Goal: Information Seeking & Learning: Learn about a topic

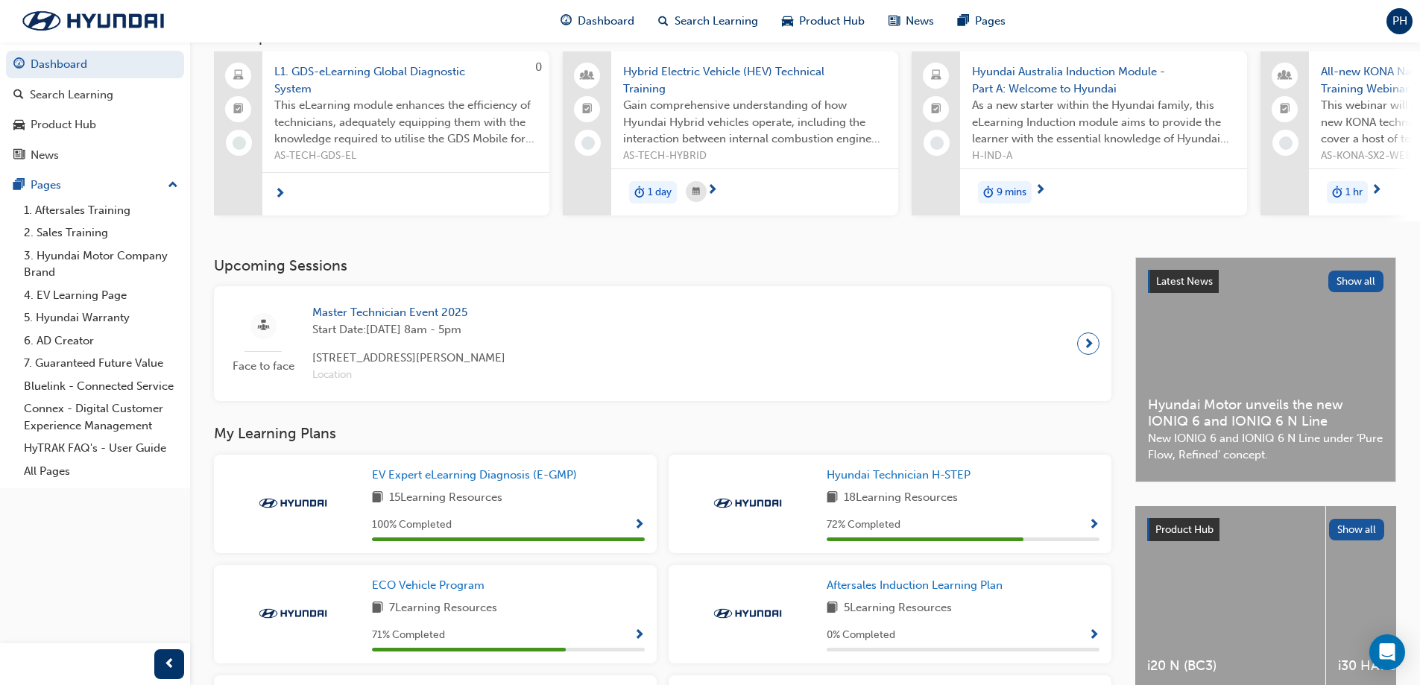
scroll to position [373, 0]
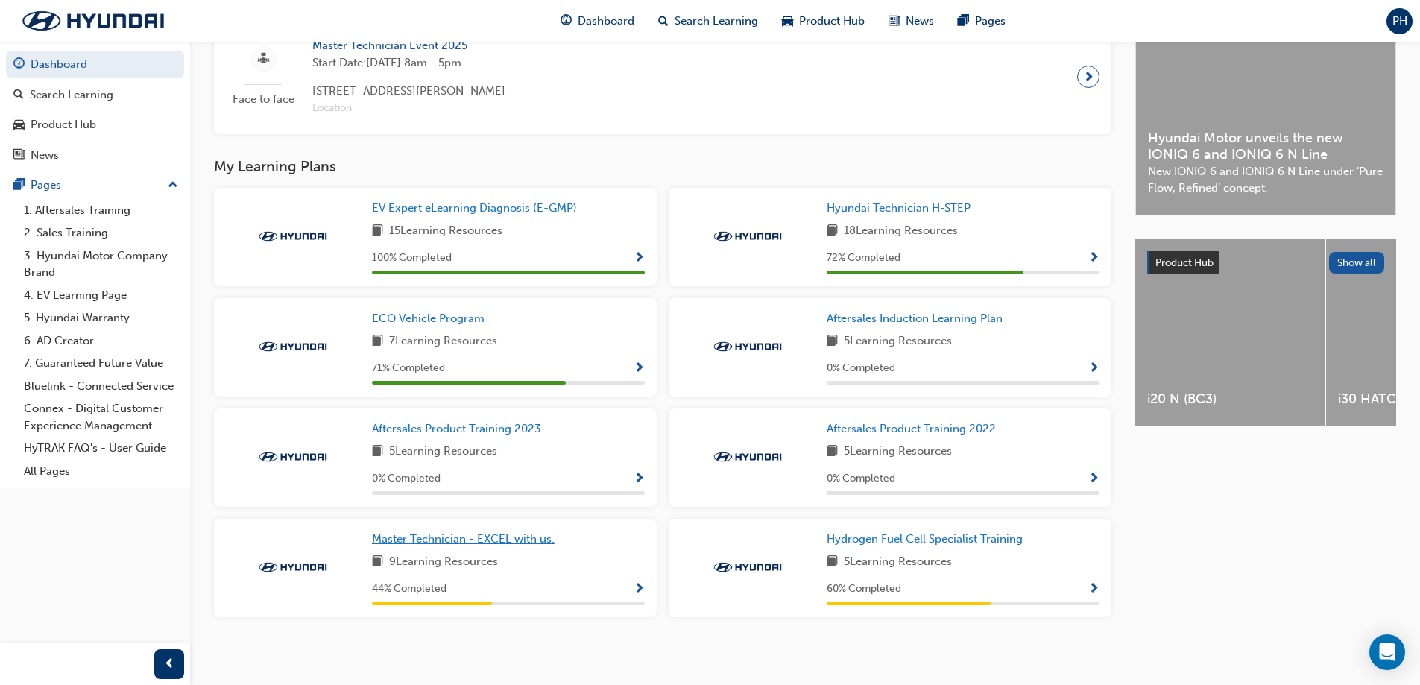
click at [434, 546] on span "Master Technician - EXCEL with us." at bounding box center [463, 538] width 183 height 13
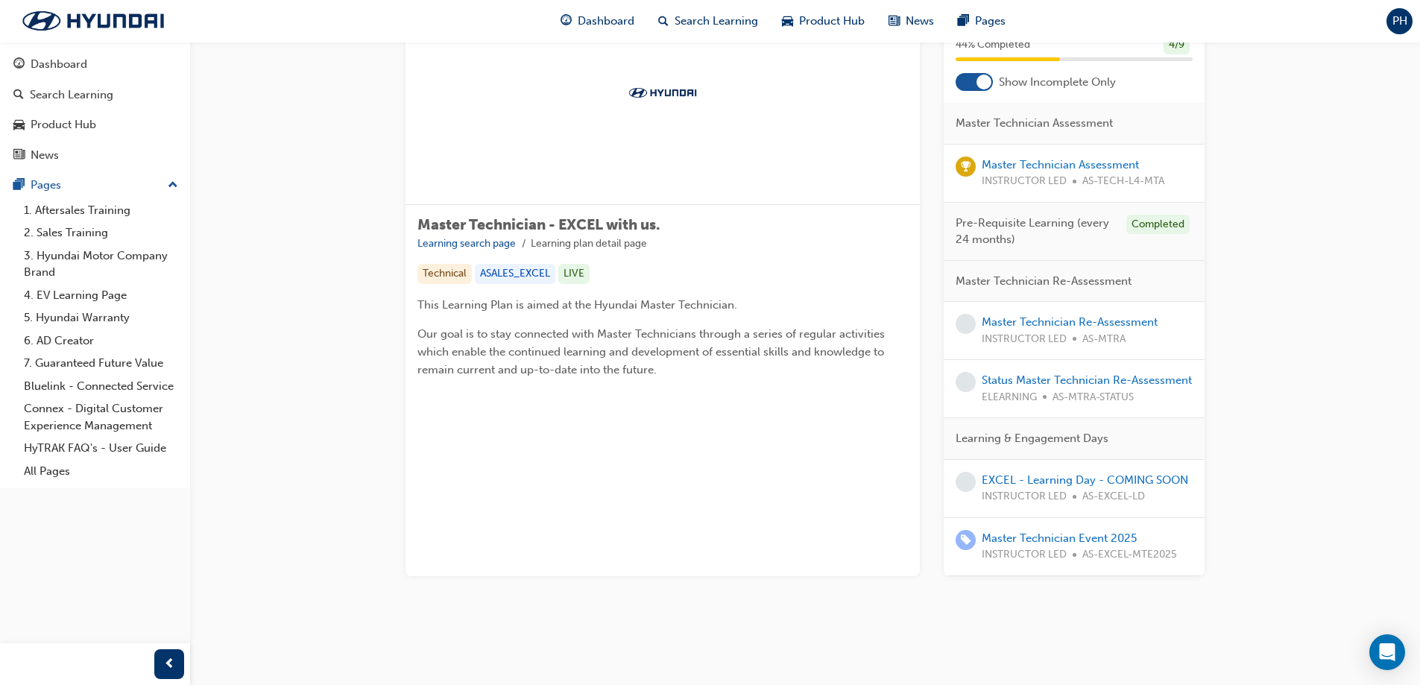
scroll to position [144, 0]
click at [1049, 320] on link "Master Technician Re-Assessment" at bounding box center [1070, 321] width 176 height 13
